Goal: Task Accomplishment & Management: Use online tool/utility

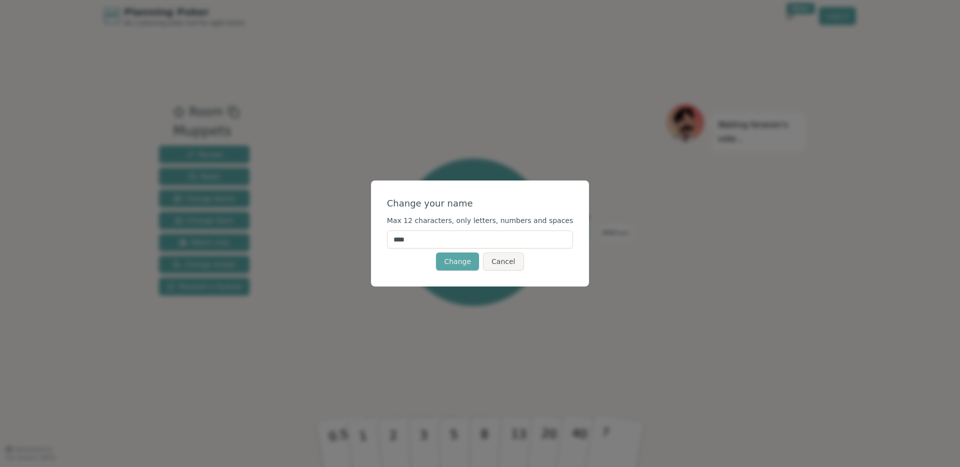
drag, startPoint x: 435, startPoint y: 238, endPoint x: 356, endPoint y: 234, distance: 79.1
click at [356, 234] on div "Change your name Max 12 characters, only letters, numbers and spaces **** Chang…" at bounding box center [480, 233] width 960 height 467
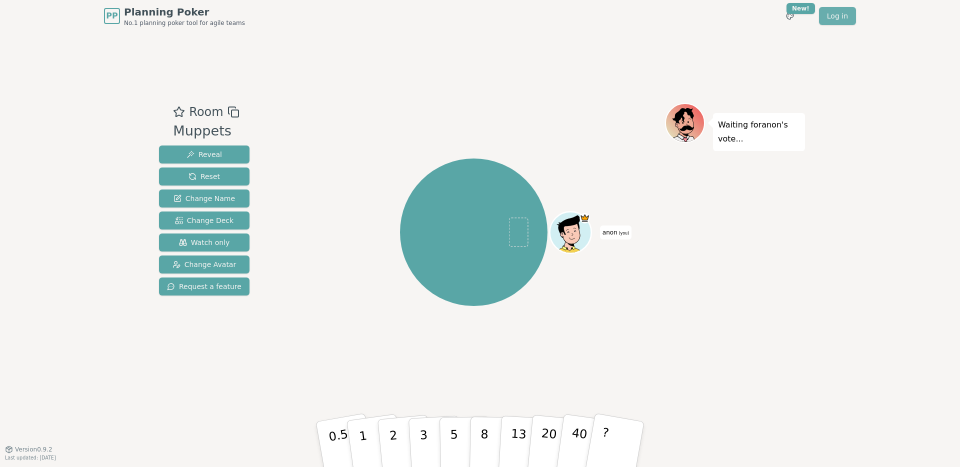
click at [846, 9] on link "Log in" at bounding box center [837, 16] width 37 height 18
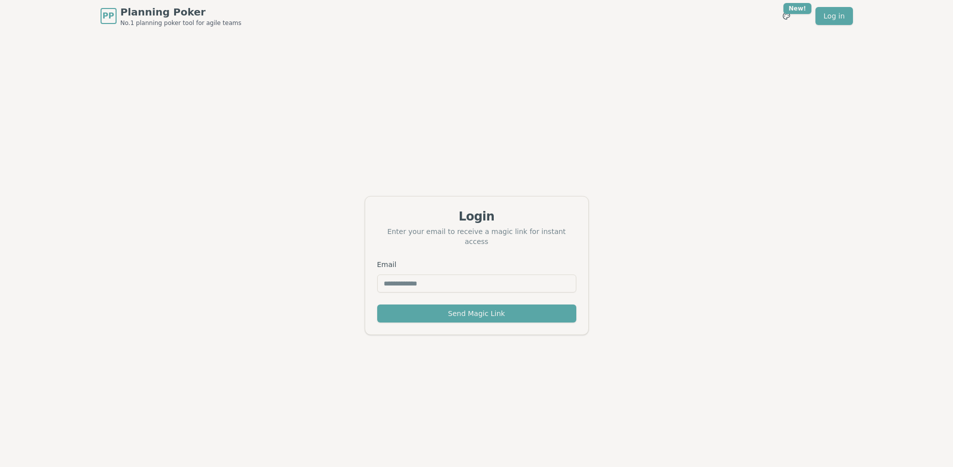
click at [401, 277] on input "Email" at bounding box center [476, 284] width 199 height 18
type input "**********"
click at [475, 308] on button "Send Magic Link" at bounding box center [476, 314] width 199 height 18
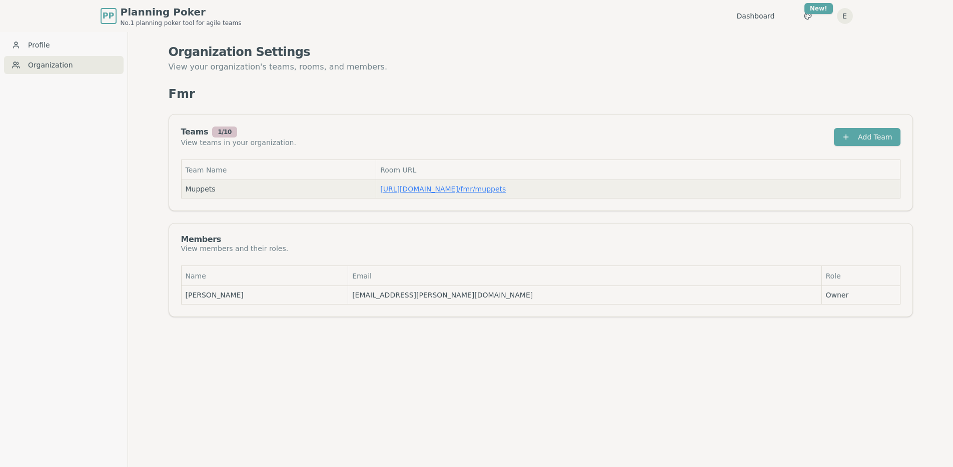
click at [470, 190] on link "https://planning-poker.com / fmr/muppets" at bounding box center [443, 189] width 126 height 8
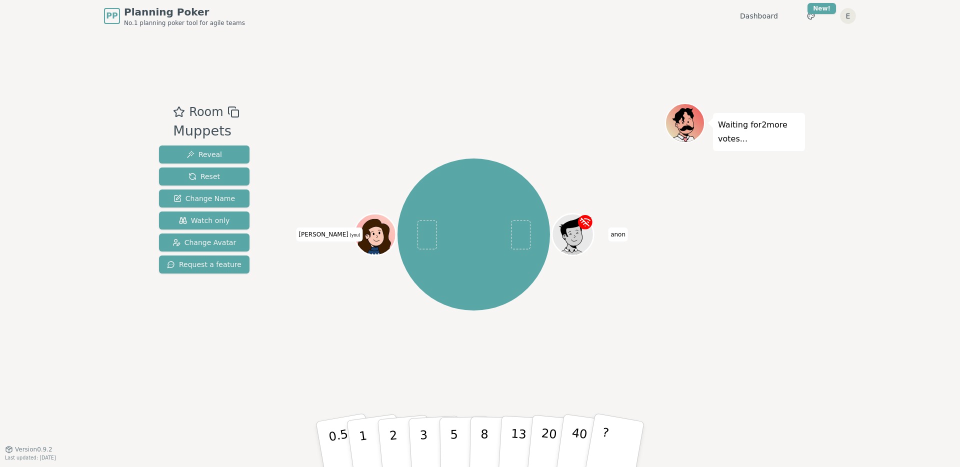
click at [587, 48] on div "Room Muppets Reveal Reset Change Name Watch only Change Avatar Request a featur…" at bounding box center [480, 240] width 650 height 417
click at [607, 232] on div "anon Elise (you)" at bounding box center [474, 234] width 383 height 227
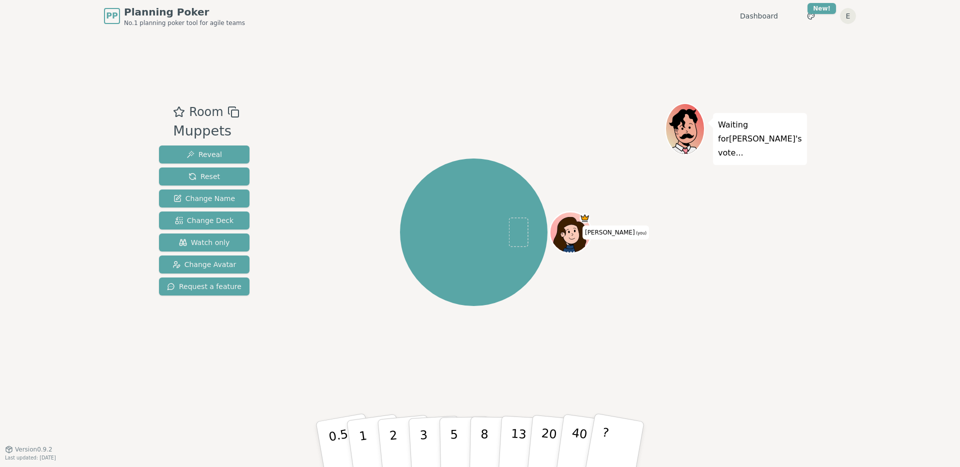
click at [563, 101] on div "Room Muppets Reveal Reset Change Name Change Deck Watch only Change Avatar Requ…" at bounding box center [480, 240] width 650 height 417
click at [551, 99] on div "Room Muppets Reveal Reset Change Name Change Deck Watch only Change Avatar Requ…" at bounding box center [480, 240] width 650 height 417
click at [915, 94] on div "PP Planning Poker No.1 planning poker tool for agile teams Dashboard Toggle the…" at bounding box center [480, 233] width 960 height 467
click at [540, 117] on div at bounding box center [474, 112] width 383 height 18
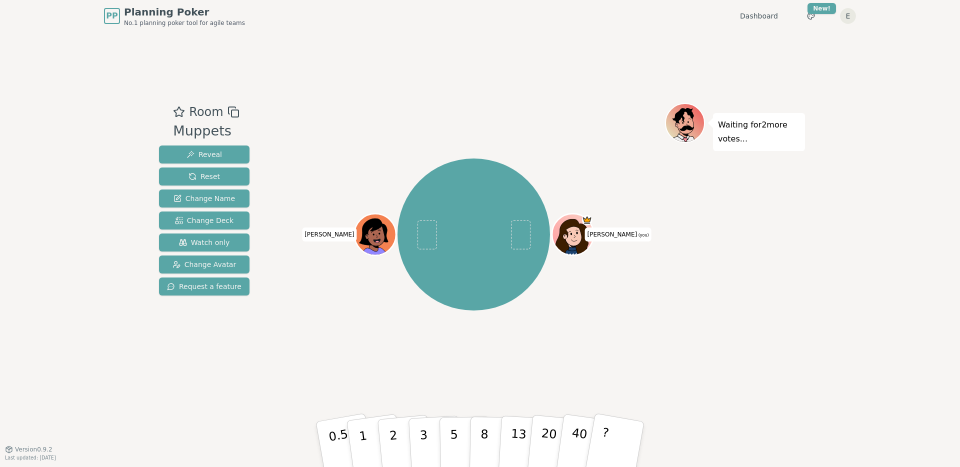
click at [324, 351] on div "[PERSON_NAME] (you) [PERSON_NAME]" at bounding box center [474, 240] width 383 height 275
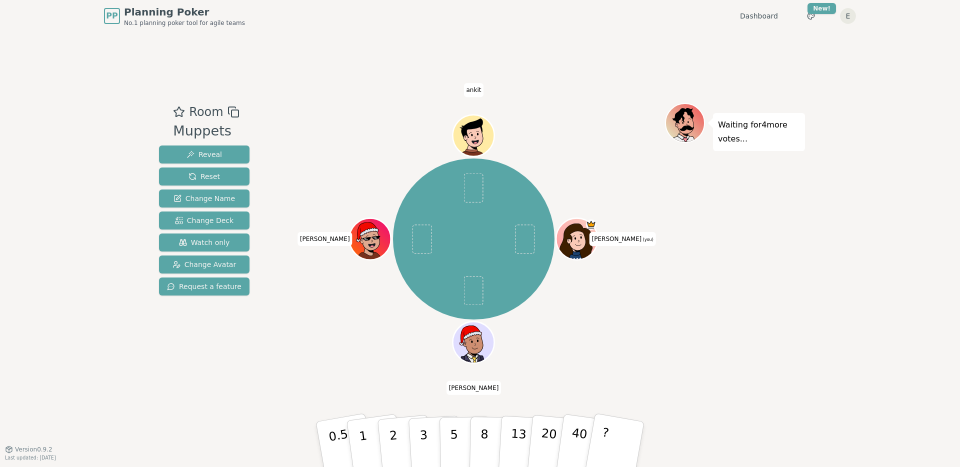
click at [358, 84] on div "Room Muppets Reveal Reset Change Name Change Deck Watch only Change Avatar Requ…" at bounding box center [480, 240] width 650 height 417
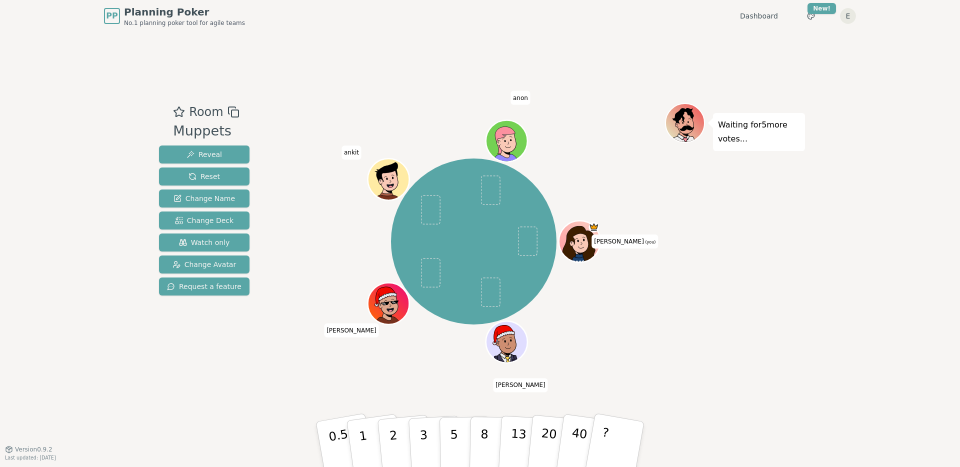
click at [356, 81] on div "Room Muppets Reveal Reset Change Name Change Deck Watch only Change Avatar Requ…" at bounding box center [480, 240] width 650 height 417
click at [444, 64] on div "Room Muppets Reveal Reset Change Name Change Deck Watch only Change Avatar Requ…" at bounding box center [480, 240] width 650 height 417
click at [405, 441] on button "2" at bounding box center [405, 445] width 57 height 80
click at [414, 429] on button "3" at bounding box center [435, 445] width 55 height 78
click at [403, 440] on button "2" at bounding box center [405, 445] width 57 height 80
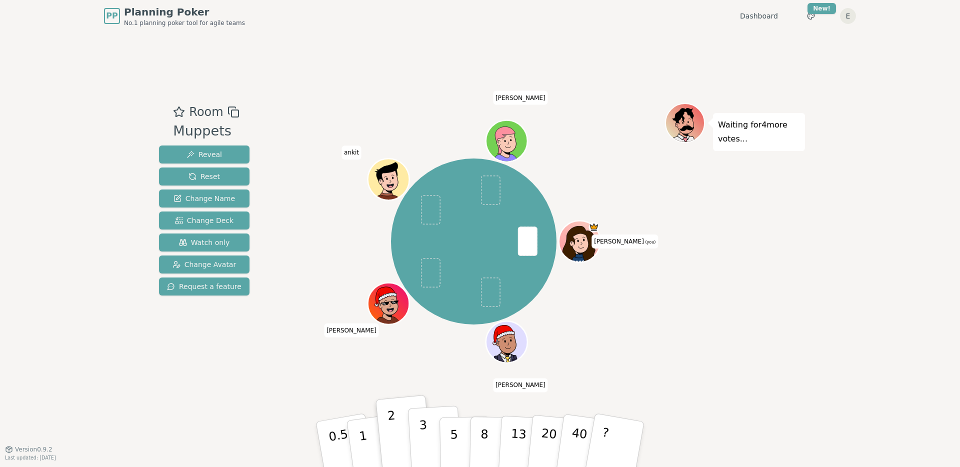
click at [426, 442] on p "3" at bounding box center [424, 445] width 11 height 55
click at [201, 180] on span "Reset" at bounding box center [205, 177] width 32 height 10
click at [388, 444] on button "2" at bounding box center [405, 445] width 57 height 80
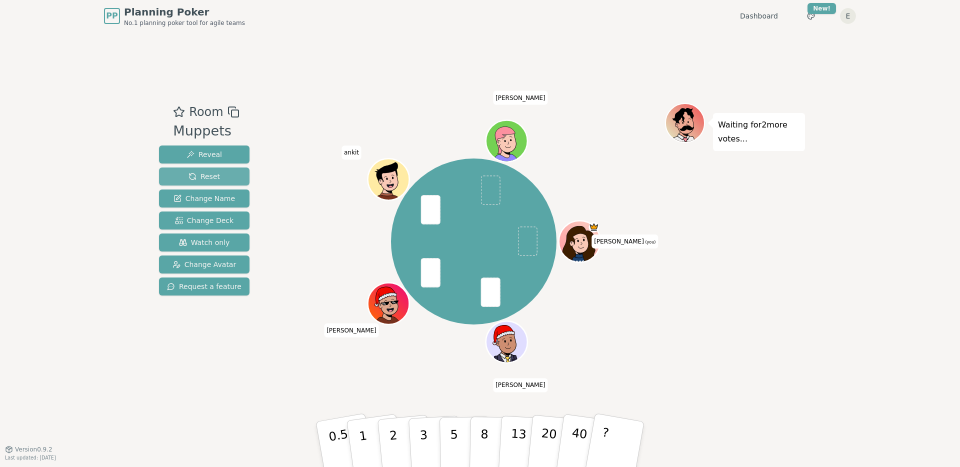
click at [200, 175] on span "Reset" at bounding box center [205, 177] width 32 height 10
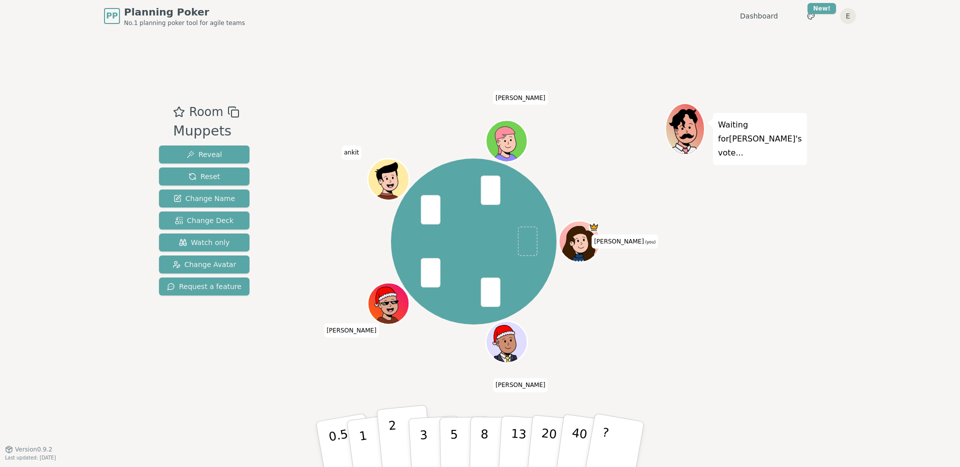
click at [399, 441] on button "2" at bounding box center [405, 445] width 57 height 80
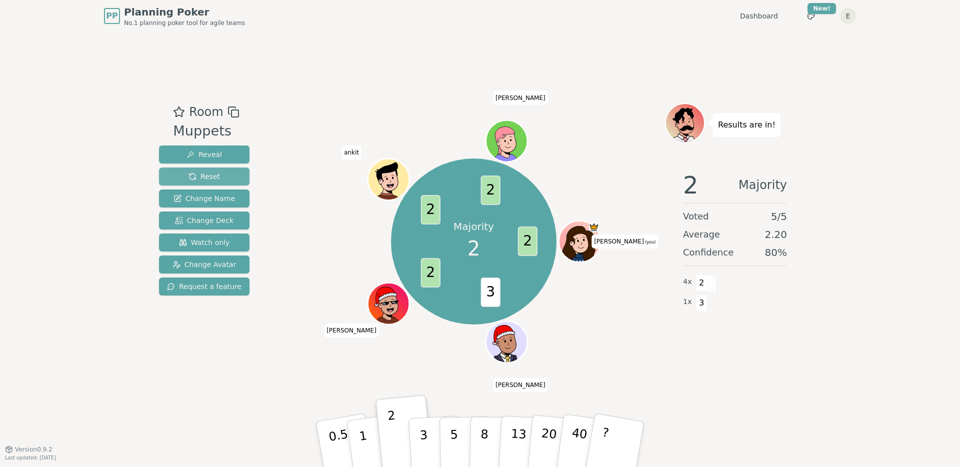
click at [224, 178] on button "Reset" at bounding box center [204, 177] width 91 height 18
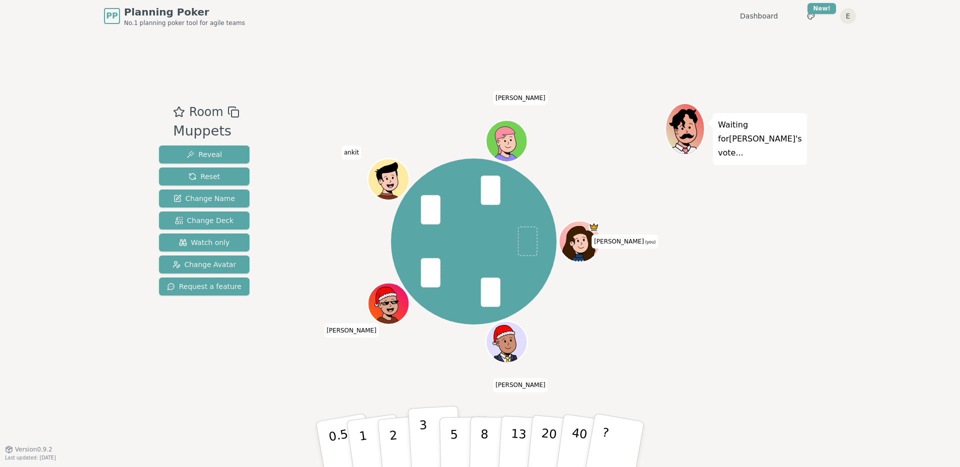
click at [417, 440] on button "3" at bounding box center [435, 445] width 55 height 78
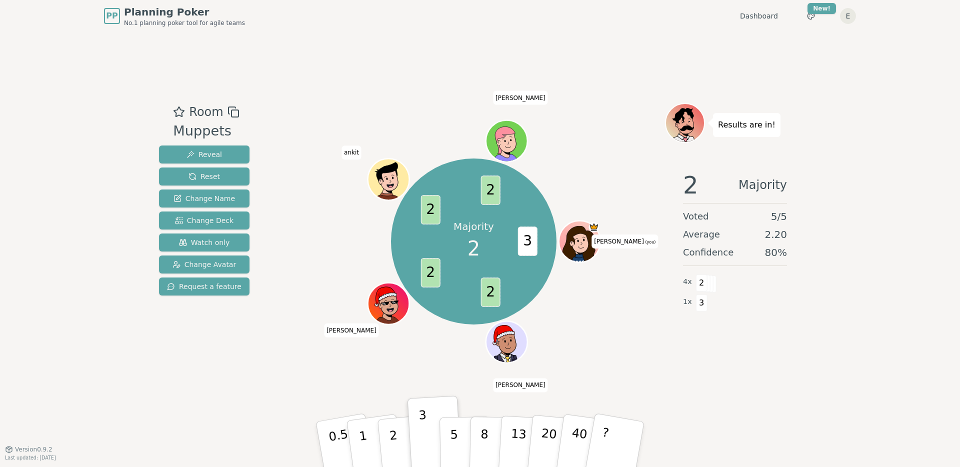
drag, startPoint x: 592, startPoint y: 78, endPoint x: 586, endPoint y: 103, distance: 25.2
click at [592, 78] on div "Room Muppets Reveal Reset Change Name Change Deck Watch only Change Avatar Requ…" at bounding box center [480, 240] width 650 height 417
click at [204, 170] on button "Reset" at bounding box center [204, 177] width 91 height 18
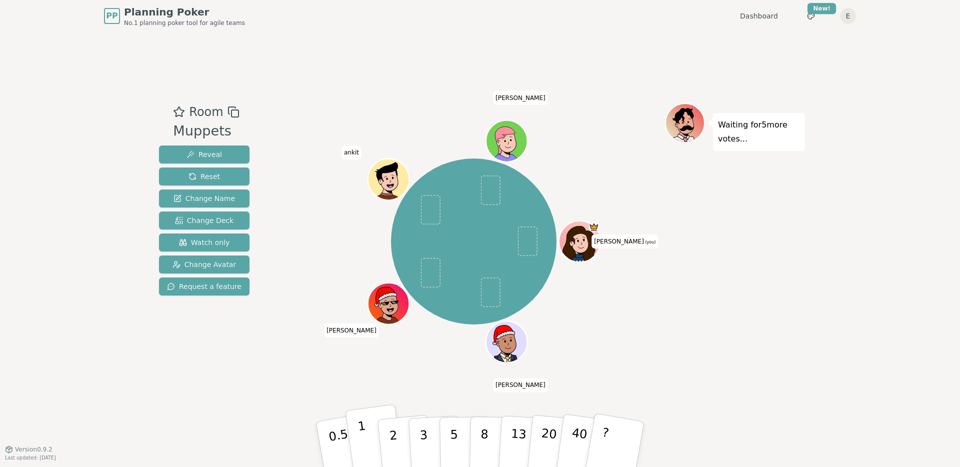
click at [374, 443] on button "1" at bounding box center [375, 444] width 60 height 81
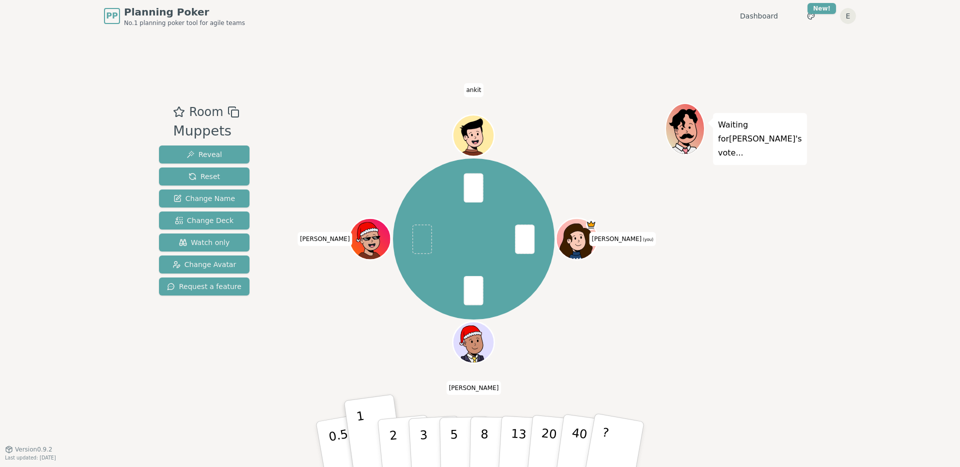
click at [738, 284] on div "Waiting for [PERSON_NAME] 's vote..." at bounding box center [735, 240] width 140 height 275
click at [208, 159] on span "Reveal" at bounding box center [205, 155] width 36 height 10
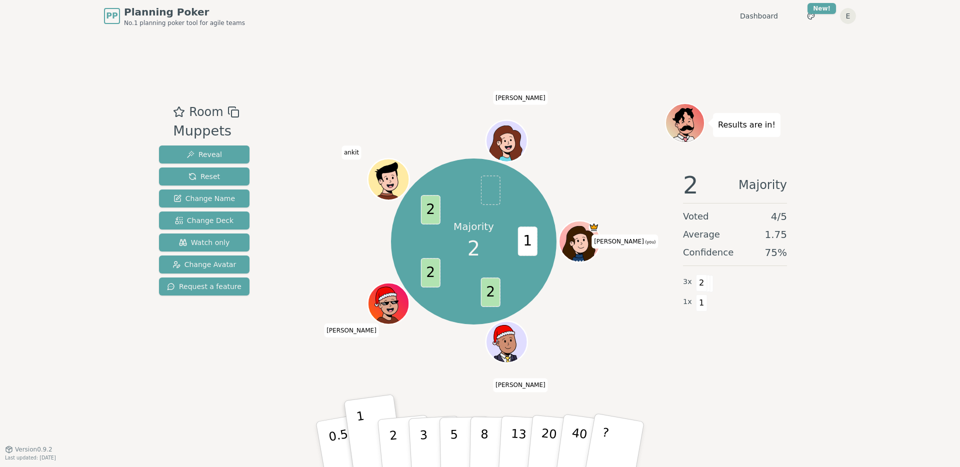
click at [372, 102] on div "Room Muppets Reveal Reset Change Name Change Deck Watch only Change Avatar Requ…" at bounding box center [480, 240] width 650 height 417
